Goal: Transaction & Acquisition: Purchase product/service

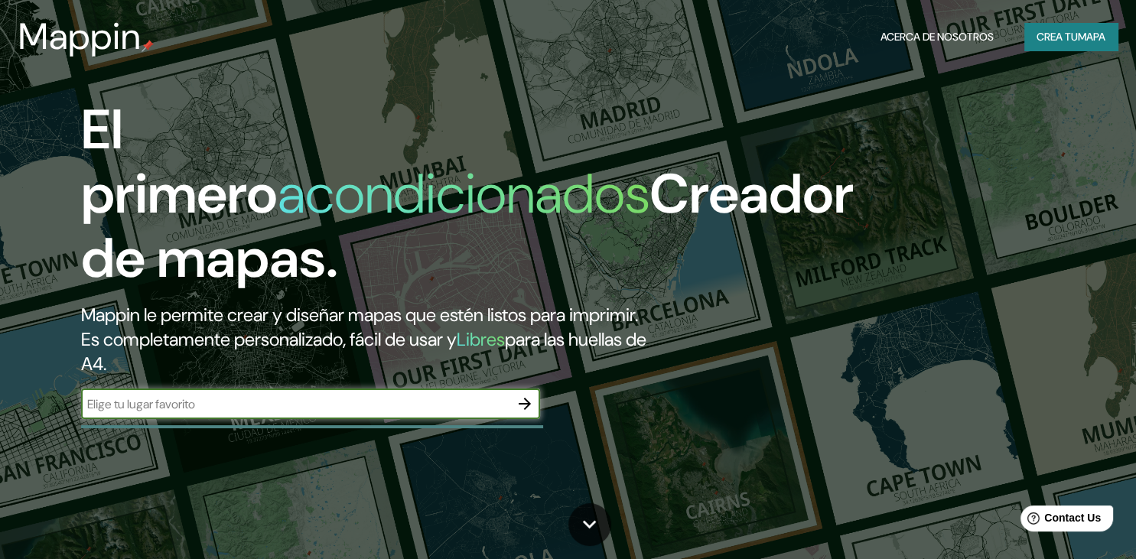
scroll to position [80, 0]
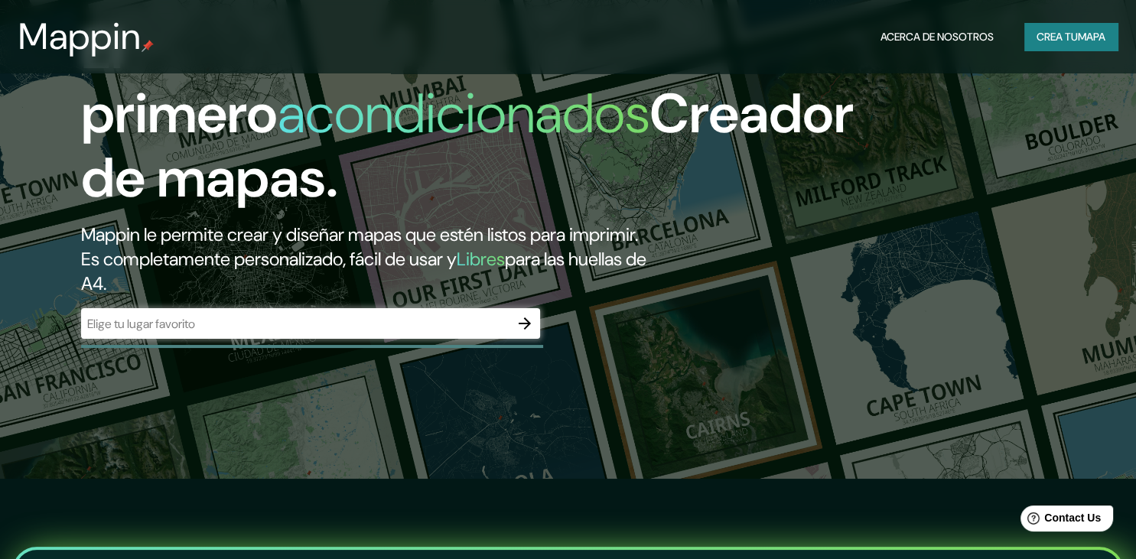
click at [266, 339] on div "​" at bounding box center [310, 323] width 459 height 31
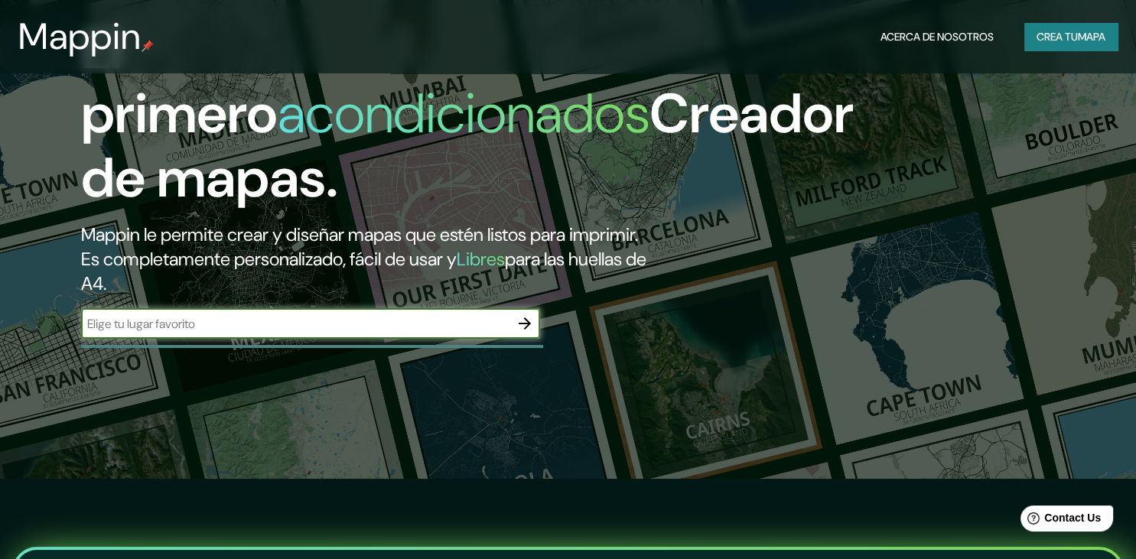
click at [526, 333] on icon "button" at bounding box center [525, 324] width 18 height 18
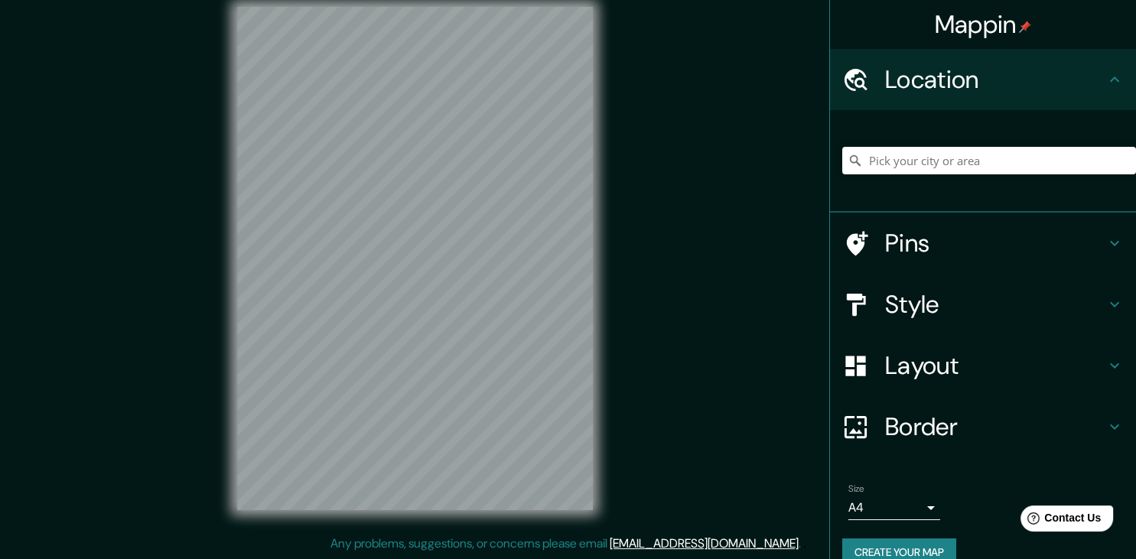
scroll to position [18, 0]
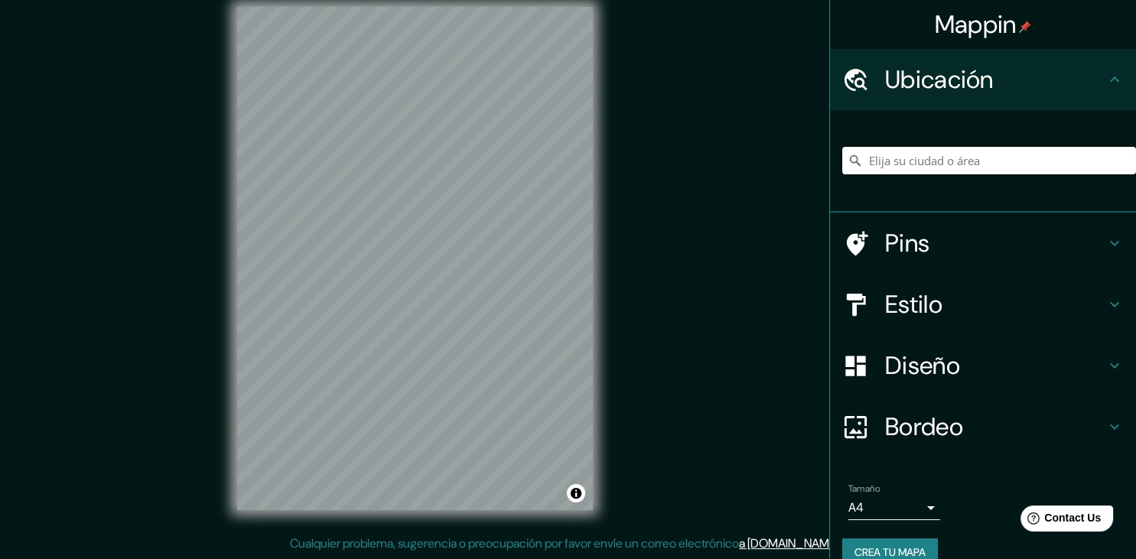
click at [1043, 153] on input "Elija su ciudad o área" at bounding box center [990, 161] width 294 height 28
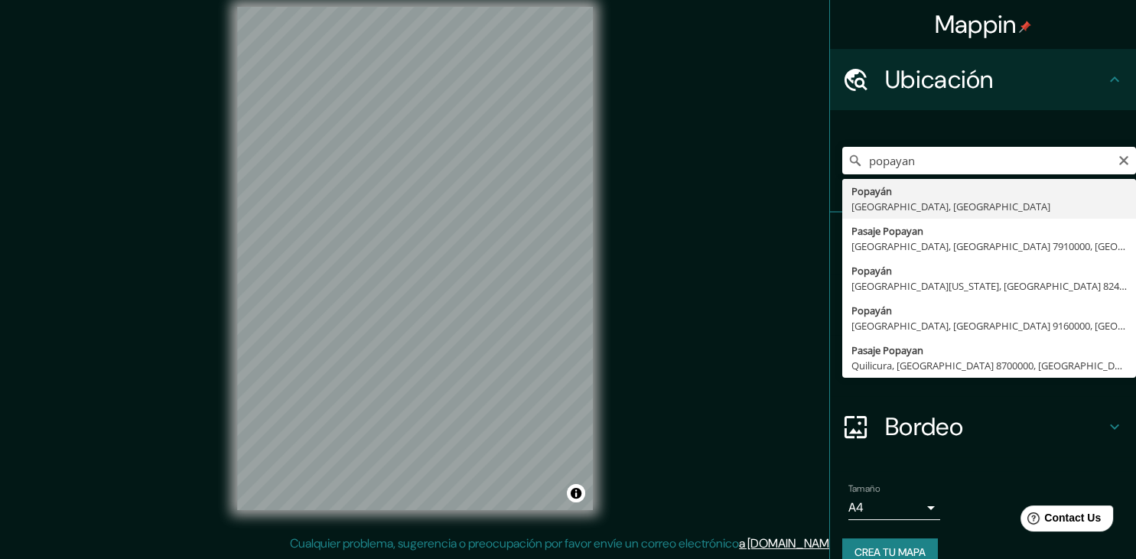
type input "Popayán, Cauca, Colombia"
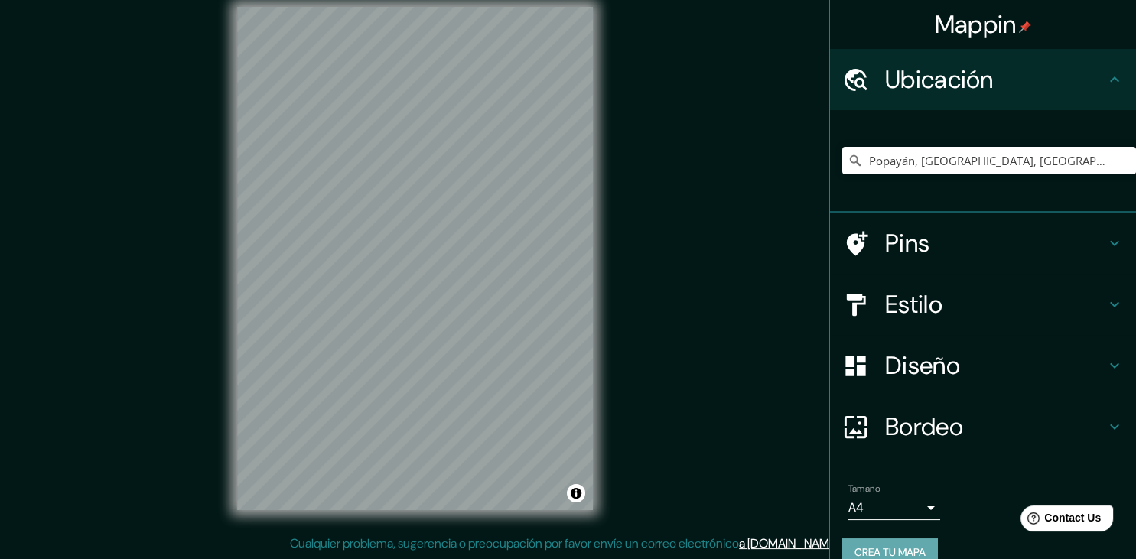
click at [913, 550] on button "Crea tu mapa" at bounding box center [891, 553] width 96 height 28
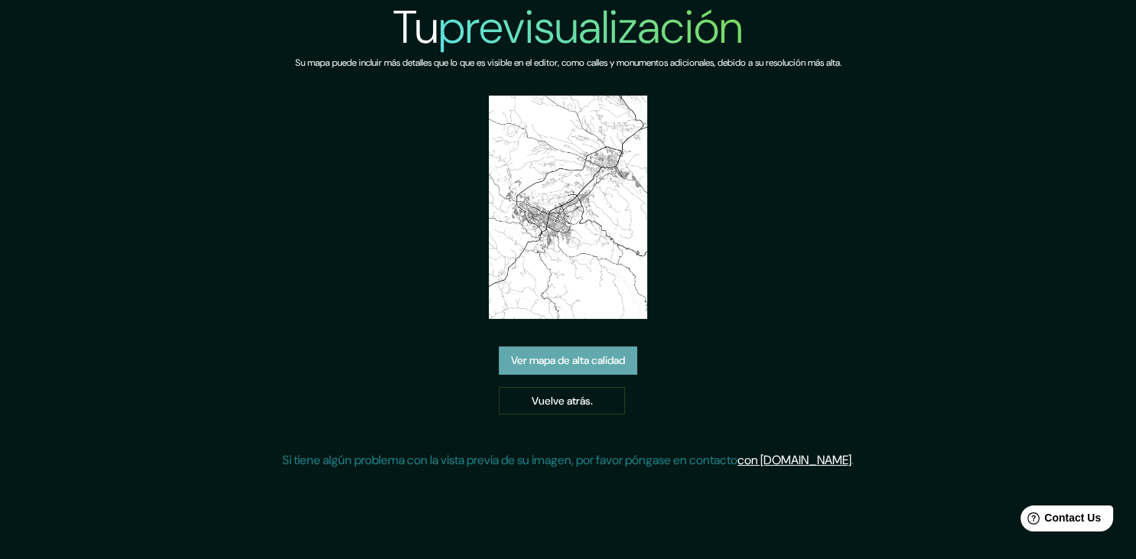
click at [611, 366] on link "Ver mapa de alta calidad" at bounding box center [568, 361] width 139 height 28
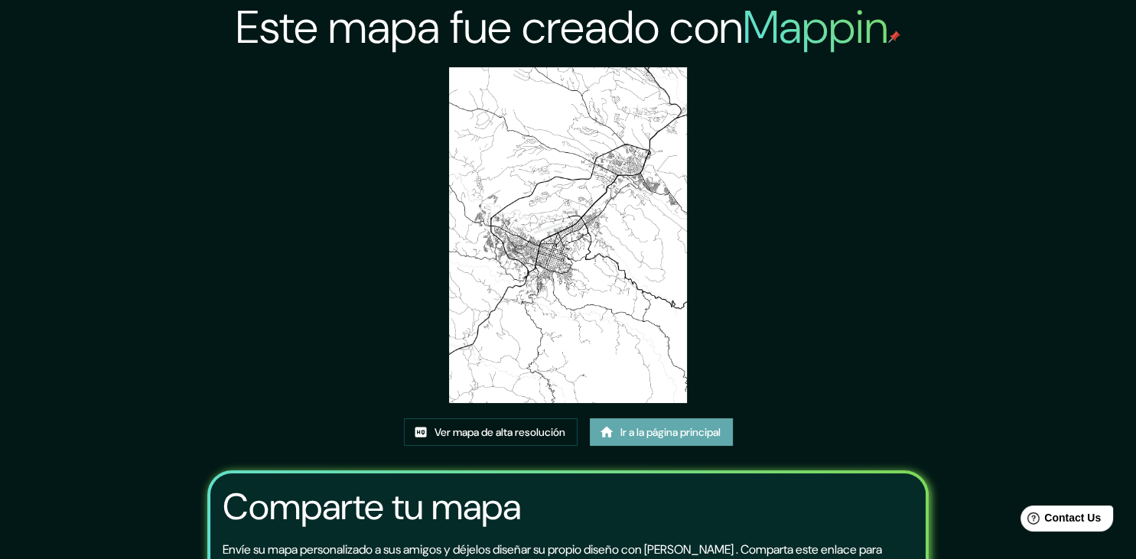
click at [686, 437] on link "Ir a la página principal" at bounding box center [661, 433] width 143 height 28
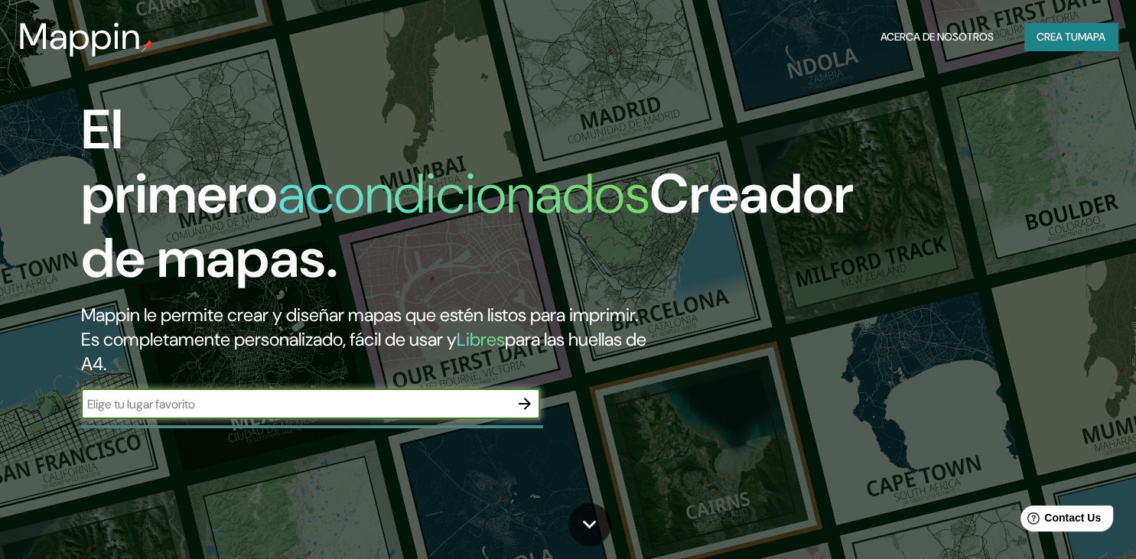
click at [1097, 38] on button "Crea tu Mapa" at bounding box center [1071, 37] width 93 height 28
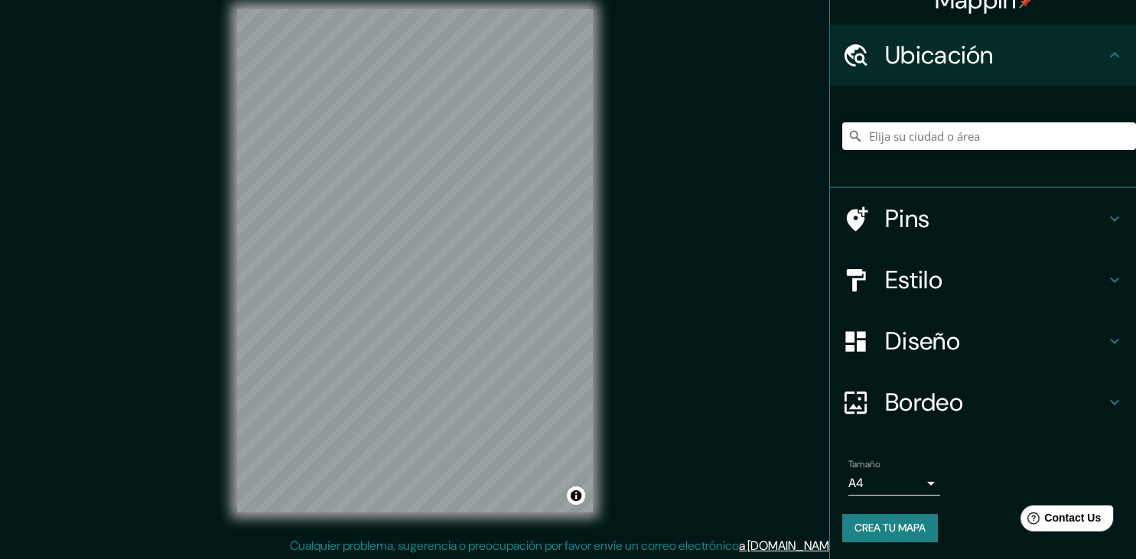
scroll to position [18, 0]
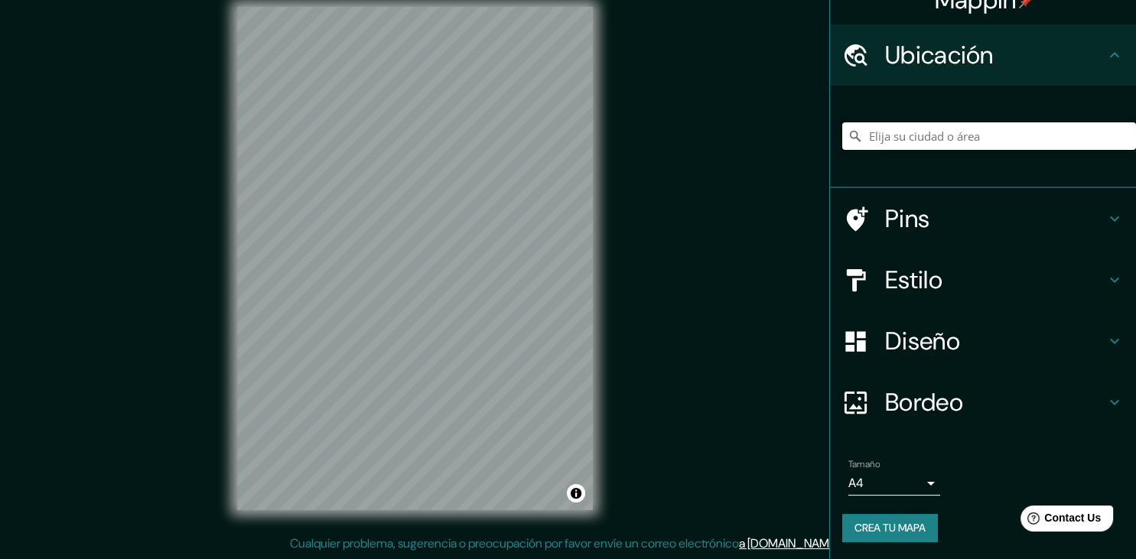
click at [1034, 131] on input "Elija su ciudad o área" at bounding box center [990, 136] width 294 height 28
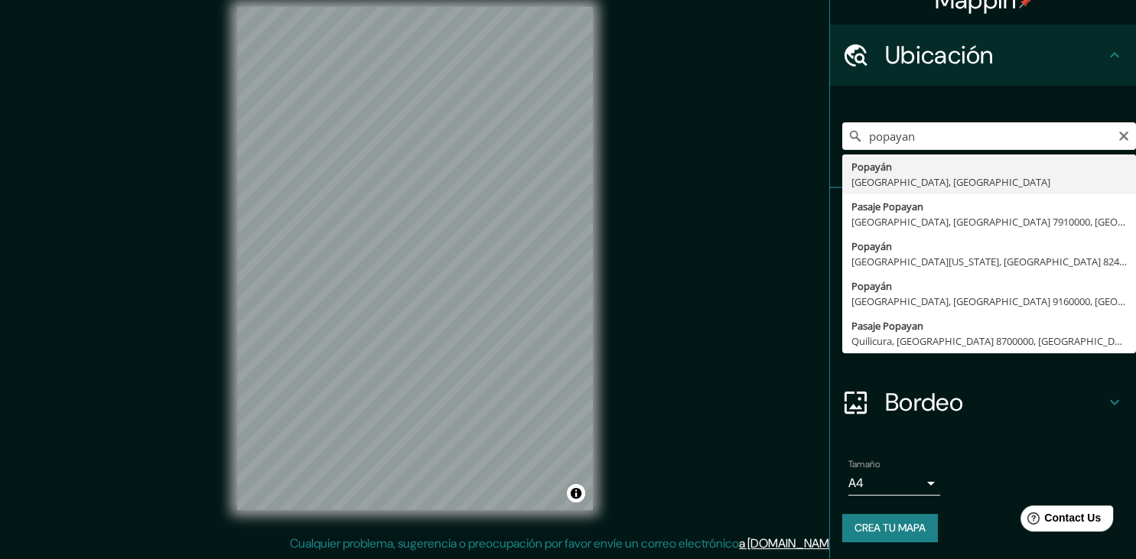
type input "Popayán, Cauca, Colombia"
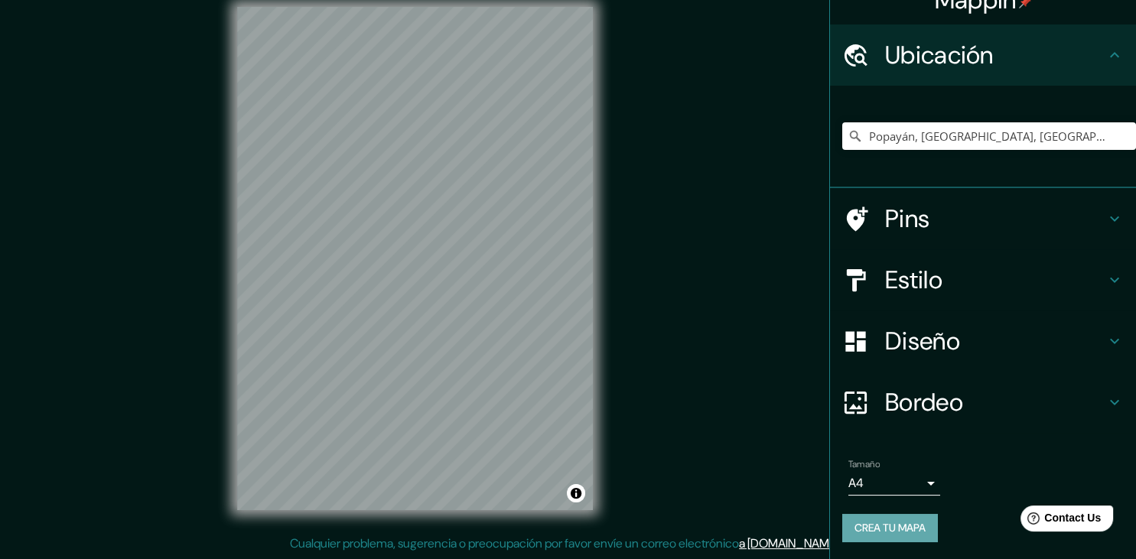
click at [911, 531] on button "Crea tu mapa" at bounding box center [891, 528] width 96 height 28
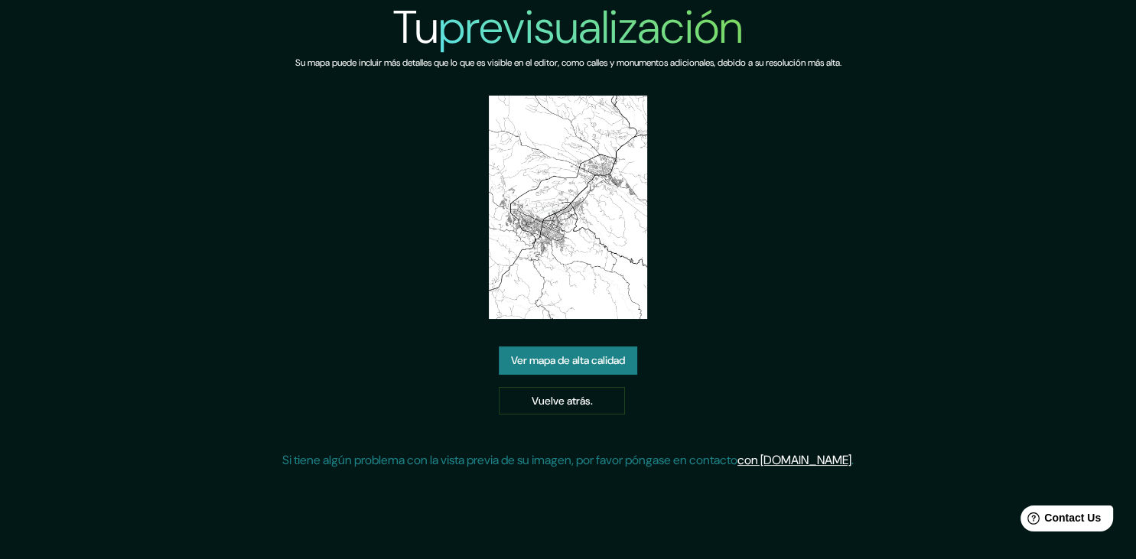
click at [592, 360] on link "Ver mapa de alta calidad" at bounding box center [568, 361] width 139 height 28
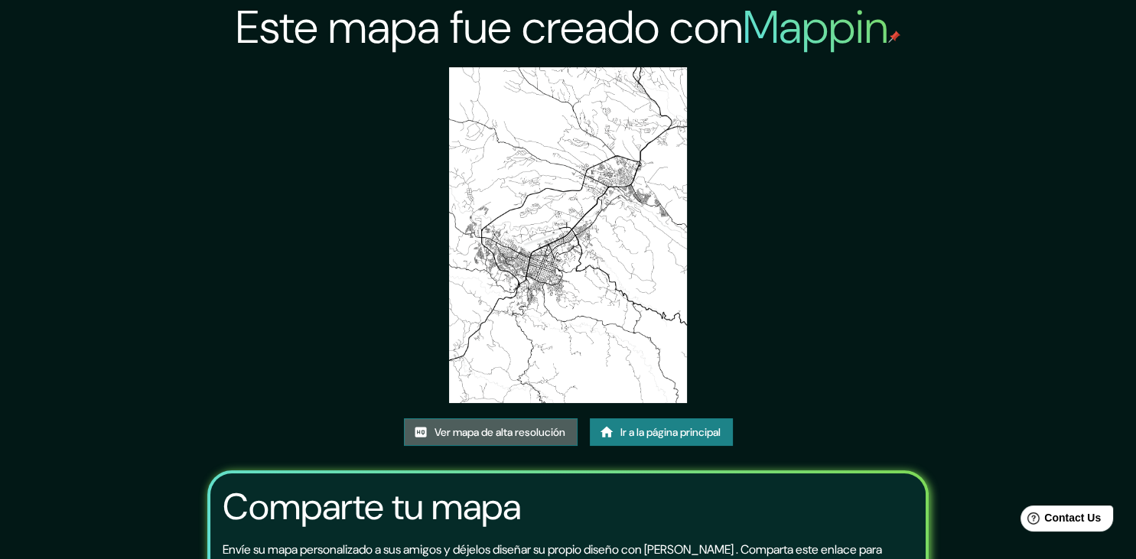
click at [510, 434] on link "Ver mapa de alta resolución" at bounding box center [491, 433] width 174 height 28
